Goal: Task Accomplishment & Management: Complete application form

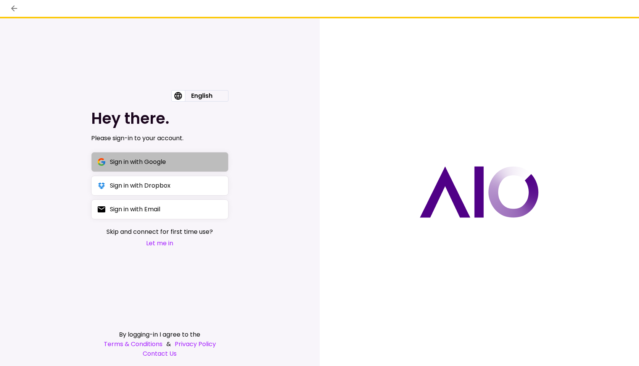
click at [131, 161] on div "Sign in with Google" at bounding box center [138, 162] width 56 height 10
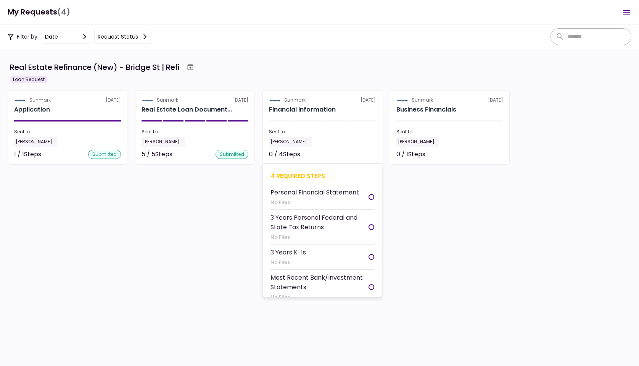
click at [301, 140] on div "[PERSON_NAME]..." at bounding box center [290, 142] width 43 height 10
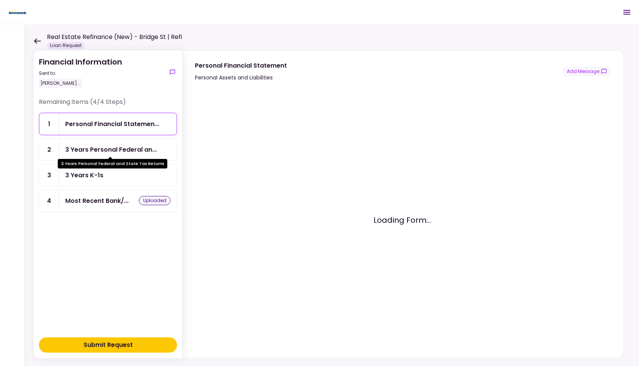
click at [115, 147] on div "3 Years Personal Federal an..." at bounding box center [111, 150] width 92 height 10
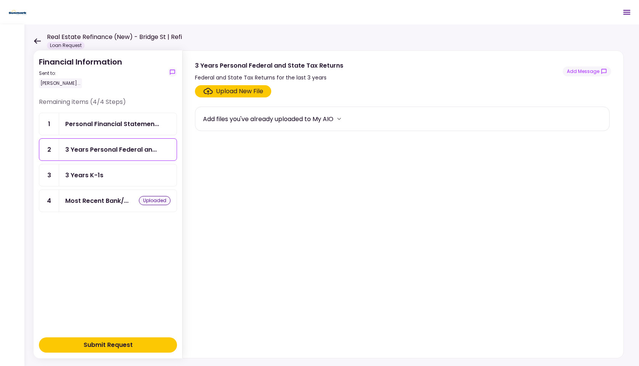
click at [208, 92] on icon "Click here to upload the required document" at bounding box center [208, 91] width 10 height 7
click at [0, 0] on input "Upload New File" at bounding box center [0, 0] width 0 height 0
click at [112, 204] on div "Most Recent Bank/... uploaded" at bounding box center [118, 201] width 118 height 22
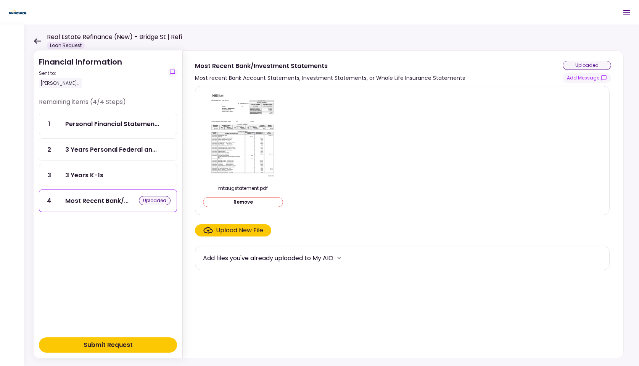
click at [116, 226] on div "Remaining items (4/4 Steps) 1 Personal Financial Statemen... 2 3 Years Personal…" at bounding box center [108, 214] width 138 height 235
click at [97, 199] on div "Most Recent Bank/..." at bounding box center [96, 201] width 63 height 10
click at [138, 339] on button "Submit Request" at bounding box center [108, 344] width 138 height 15
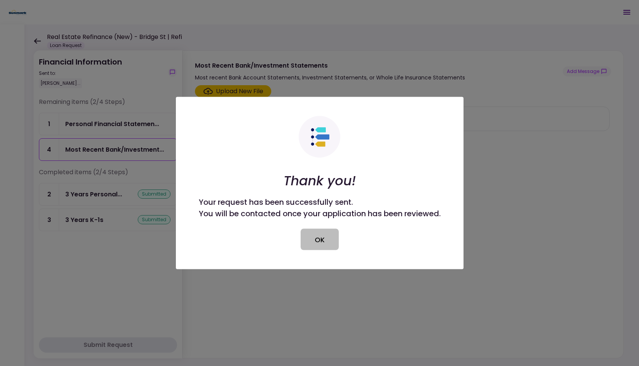
click at [329, 239] on button "OK" at bounding box center [320, 239] width 38 height 21
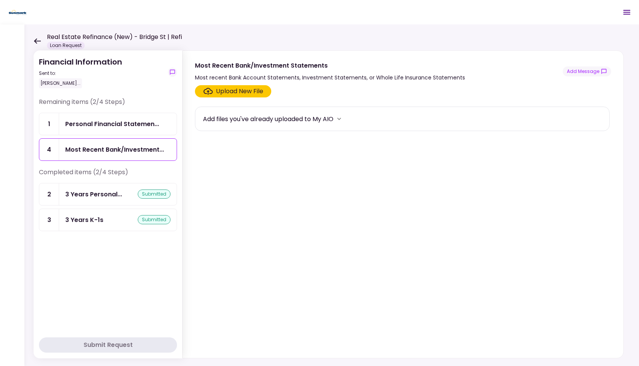
click at [252, 219] on section "Upload New File Add files you've already uploaded to My AIO" at bounding box center [403, 219] width 416 height 269
click at [119, 153] on div "Most Recent Bank/Investment..." at bounding box center [114, 150] width 99 height 10
click at [124, 123] on div "Personal Financial Statemen..." at bounding box center [112, 124] width 94 height 10
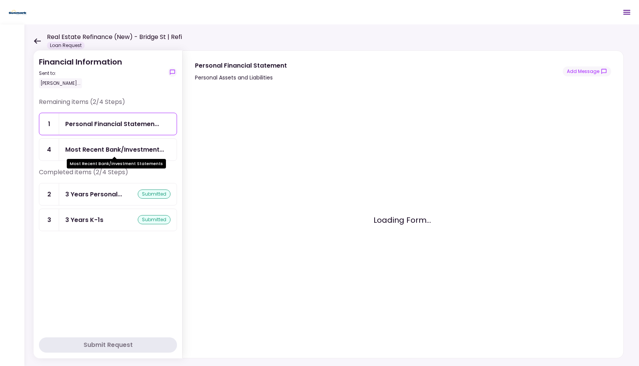
click at [119, 153] on div "Most Recent Bank/Investment Statements" at bounding box center [116, 160] width 99 height 15
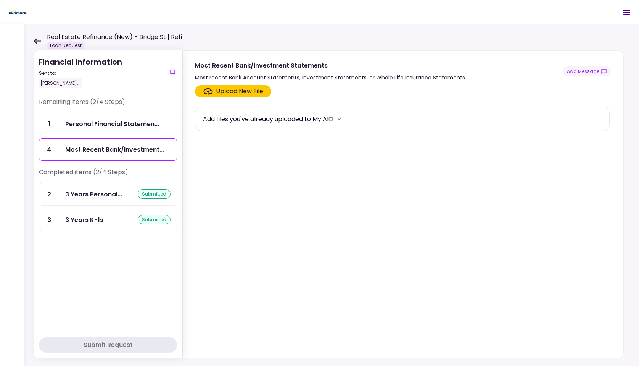
click at [216, 94] on div "Upload New File" at bounding box center [239, 91] width 47 height 9
click at [0, 0] on input "Upload New File" at bounding box center [0, 0] width 0 height 0
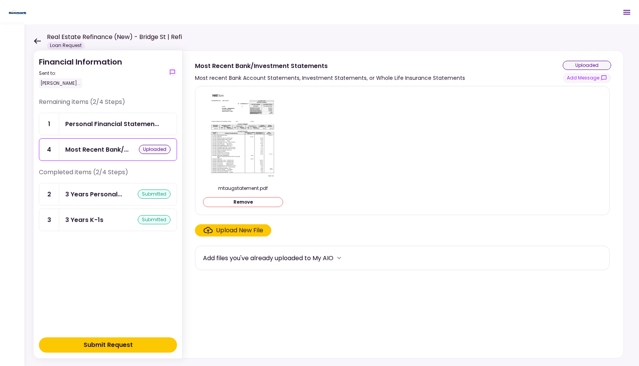
click at [120, 342] on div "Submit Request" at bounding box center [108, 344] width 49 height 9
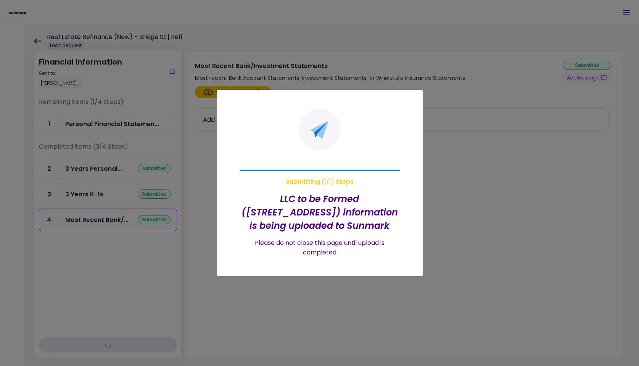
click at [217, 185] on section "Submitting ( 1 / 1 ) Steps LLC to be Formed ([STREET_ADDRESS]) information is b…" at bounding box center [320, 183] width 206 height 186
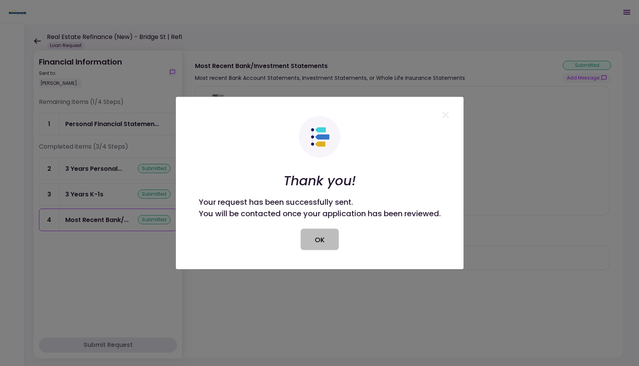
click at [305, 240] on button "OK" at bounding box center [320, 239] width 38 height 21
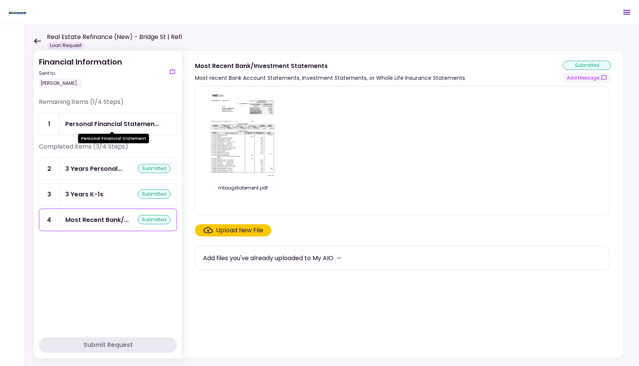
click at [113, 127] on div "Personal Financial Statemen..." at bounding box center [112, 124] width 94 height 10
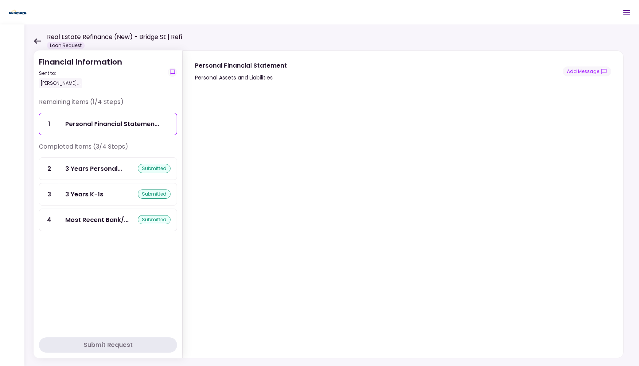
click at [35, 42] on icon at bounding box center [37, 41] width 7 height 6
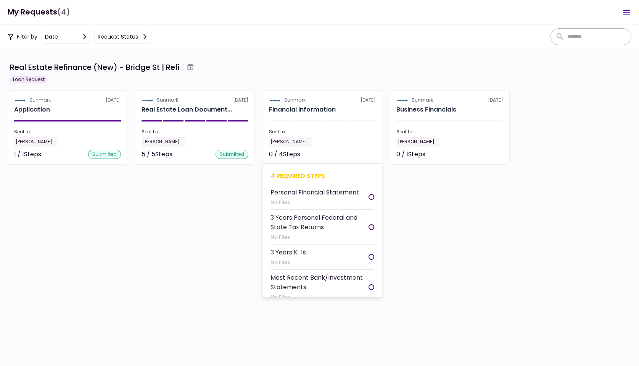
click at [334, 132] on div "Sent to:" at bounding box center [322, 131] width 107 height 7
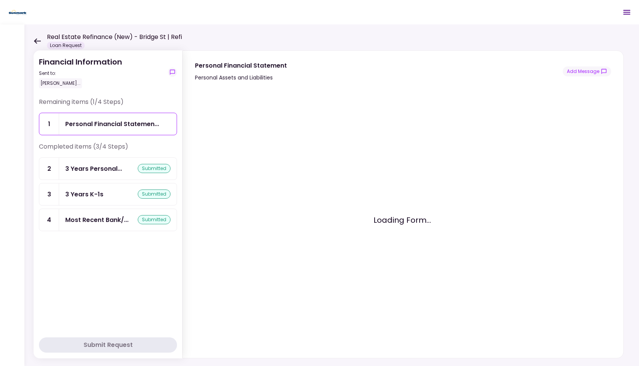
click at [150, 130] on div "Personal Financial Statemen..." at bounding box center [118, 124] width 118 height 22
click at [36, 45] on div "Real Estate Refinance (New) - Bridge St | Refi Loan Request" at bounding box center [108, 40] width 148 height 17
click at [36, 42] on icon at bounding box center [37, 41] width 7 height 6
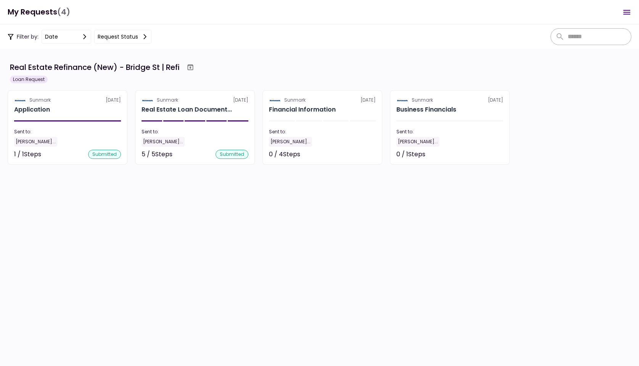
click at [342, 199] on section "Real Estate Refinance (New) - Bridge St | Refi Loan Request Sunmark [DATE] Appl…" at bounding box center [319, 207] width 639 height 317
click at [24, 15] on h1 "My Requests (4)" at bounding box center [39, 12] width 63 height 16
click at [622, 12] on button "Open menu" at bounding box center [627, 12] width 18 height 18
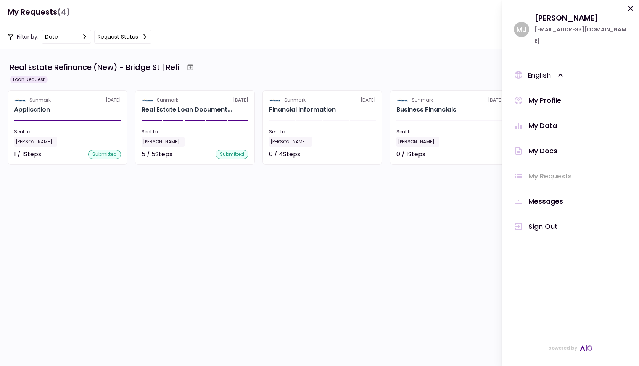
click at [540, 120] on div "My Data" at bounding box center [543, 125] width 29 height 11
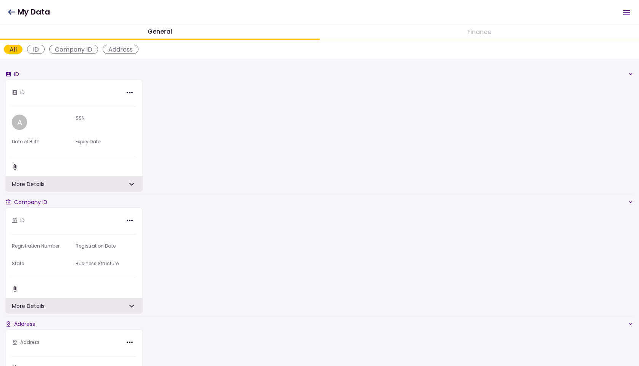
click at [452, 154] on div "ID A SSN Date of Birth Expiry Date More Details" at bounding box center [319, 135] width 629 height 112
click at [5, 11] on header "My Data 0 Messages New Message There are no messages here yet." at bounding box center [319, 12] width 639 height 24
click at [11, 16] on h1 "My Data" at bounding box center [29, 12] width 42 height 16
click at [10, 10] on icon at bounding box center [11, 11] width 7 height 5
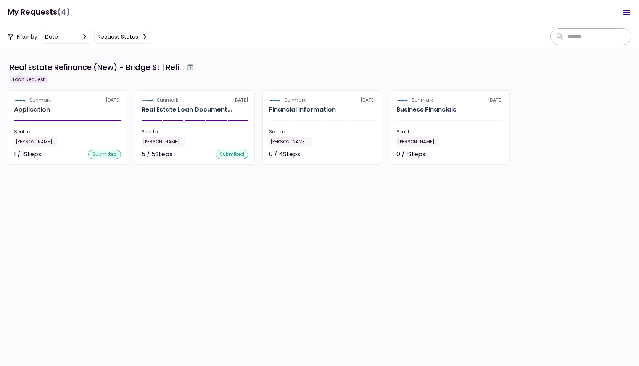
click at [57, 16] on span "(4)" at bounding box center [63, 12] width 13 height 16
drag, startPoint x: 57, startPoint y: 16, endPoint x: 68, endPoint y: 16, distance: 11.5
click at [68, 16] on span "(4)" at bounding box center [63, 12] width 13 height 16
drag, startPoint x: 68, startPoint y: 16, endPoint x: 9, endPoint y: 18, distance: 59.6
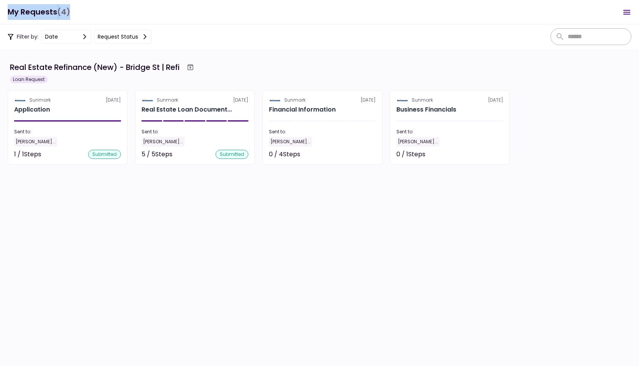
click at [9, 18] on h1 "My Requests (4)" at bounding box center [39, 12] width 63 height 16
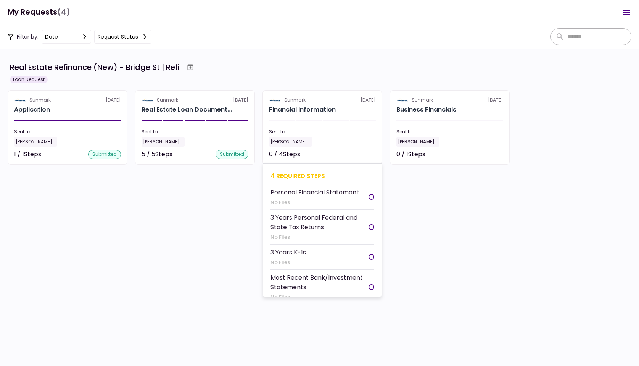
click at [337, 124] on section "Sunmark [DATE] Financial Information Sent to: [PERSON_NAME]... 0 / 4 Steps Not …" at bounding box center [323, 127] width 120 height 74
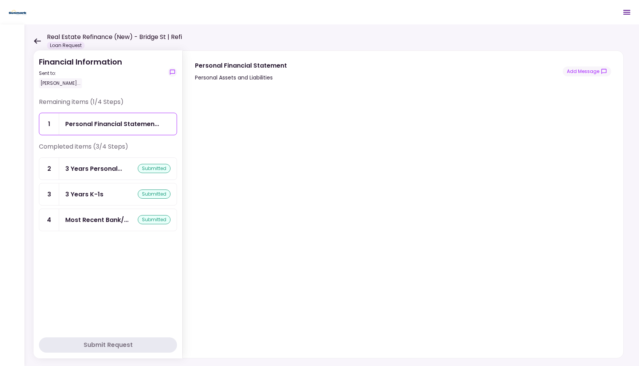
click at [35, 43] on icon at bounding box center [37, 41] width 7 height 6
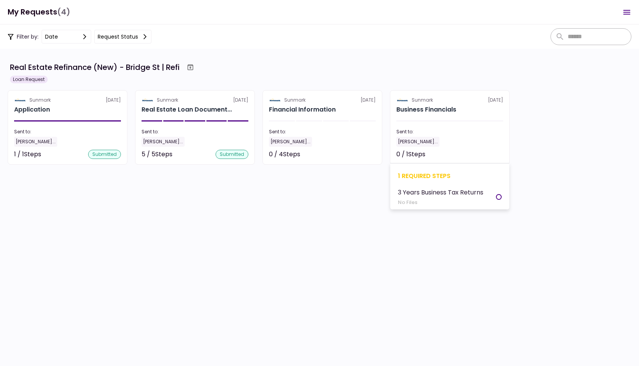
click at [465, 150] on div "0 / 1 Steps Not started" at bounding box center [450, 154] width 107 height 9
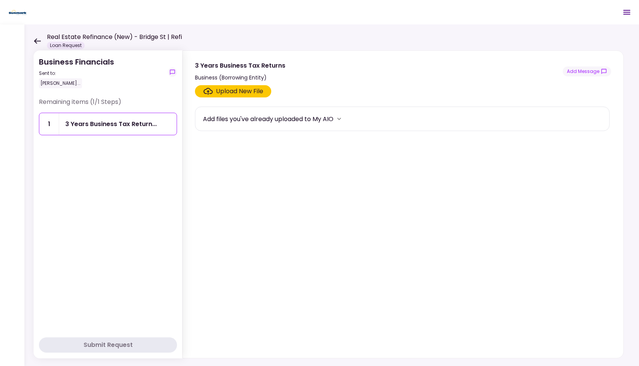
click at [40, 40] on icon at bounding box center [37, 41] width 7 height 6
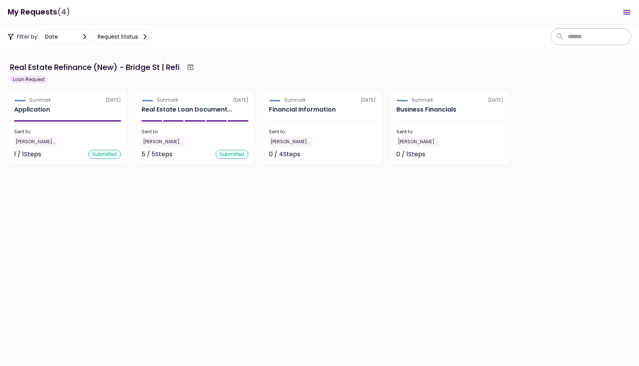
scroll to position [3, 0]
click at [227, 212] on section "Real Estate Refinance (New) - Bridge St | Refi Loan Request Sunmark [DATE] Appl…" at bounding box center [319, 207] width 639 height 317
click at [42, 10] on h1 "My Requests (4)" at bounding box center [39, 12] width 63 height 16
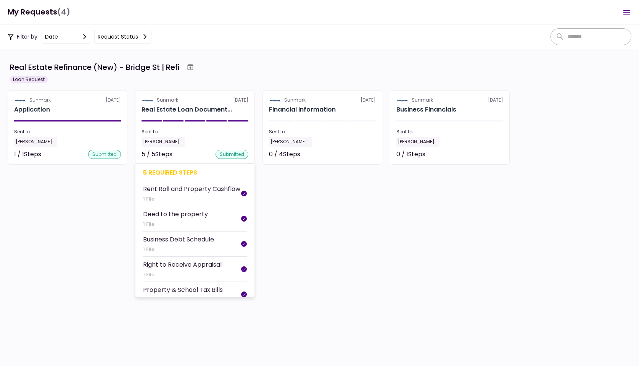
scroll to position [0, 0]
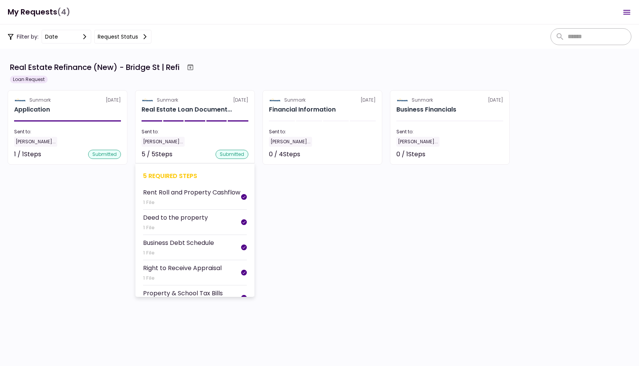
click at [196, 231] on div "1 File" at bounding box center [175, 228] width 65 height 8
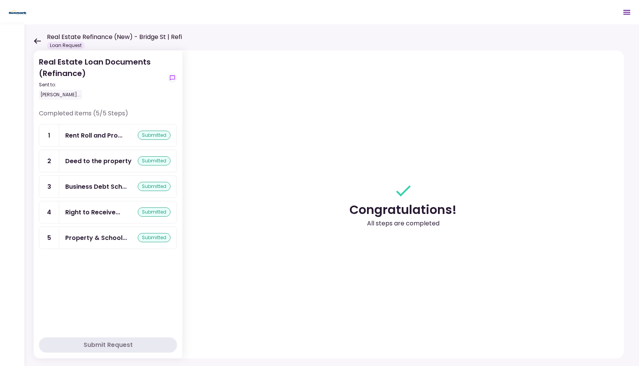
click at [41, 40] on div "Real Estate Refinance (New) - Bridge St | Refi Loan Request" at bounding box center [108, 40] width 148 height 17
click at [40, 40] on icon at bounding box center [37, 41] width 7 height 6
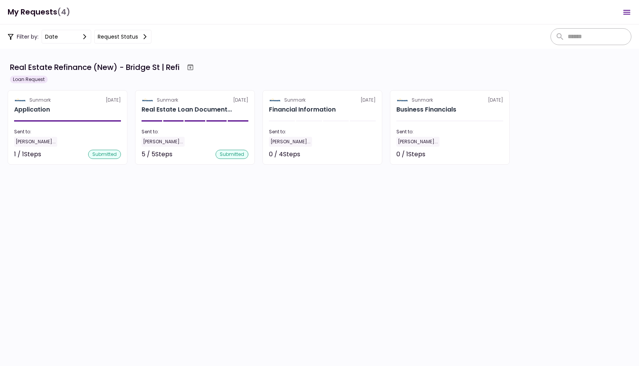
click at [147, 65] on div "Real Estate Refinance (New) - Bridge St | Refi" at bounding box center [95, 66] width 170 height 11
click at [33, 11] on h1 "My Requests (4)" at bounding box center [39, 12] width 63 height 16
